Goal: Navigation & Orientation: Find specific page/section

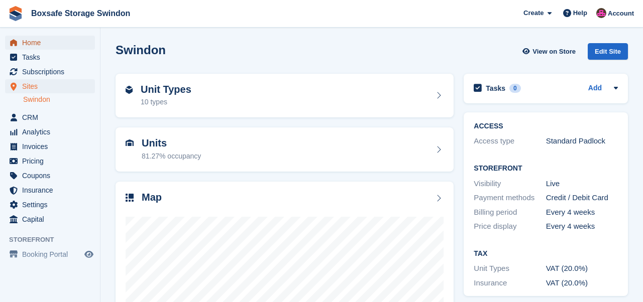
click at [31, 42] on span "Home" at bounding box center [52, 43] width 60 height 14
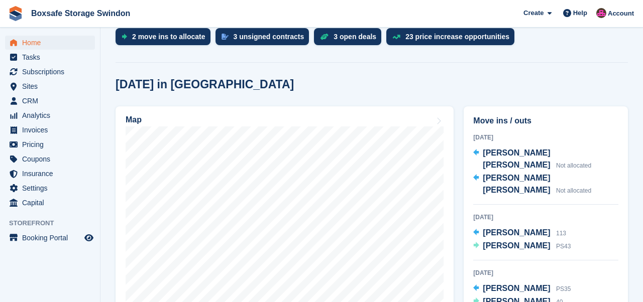
scroll to position [222, 0]
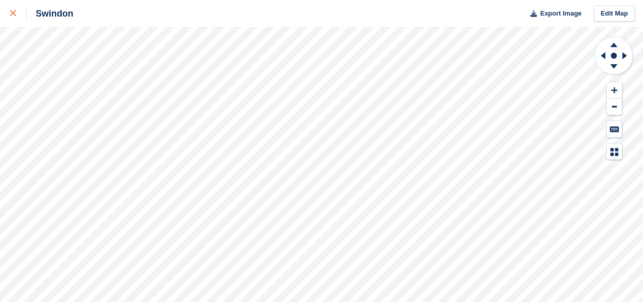
click at [13, 12] on icon at bounding box center [13, 13] width 6 height 6
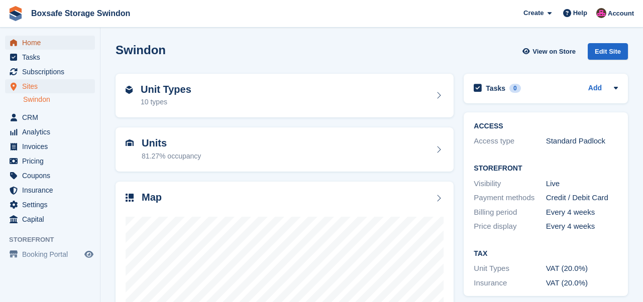
click at [40, 42] on span "Home" at bounding box center [52, 43] width 60 height 14
